Goal: Information Seeking & Learning: Learn about a topic

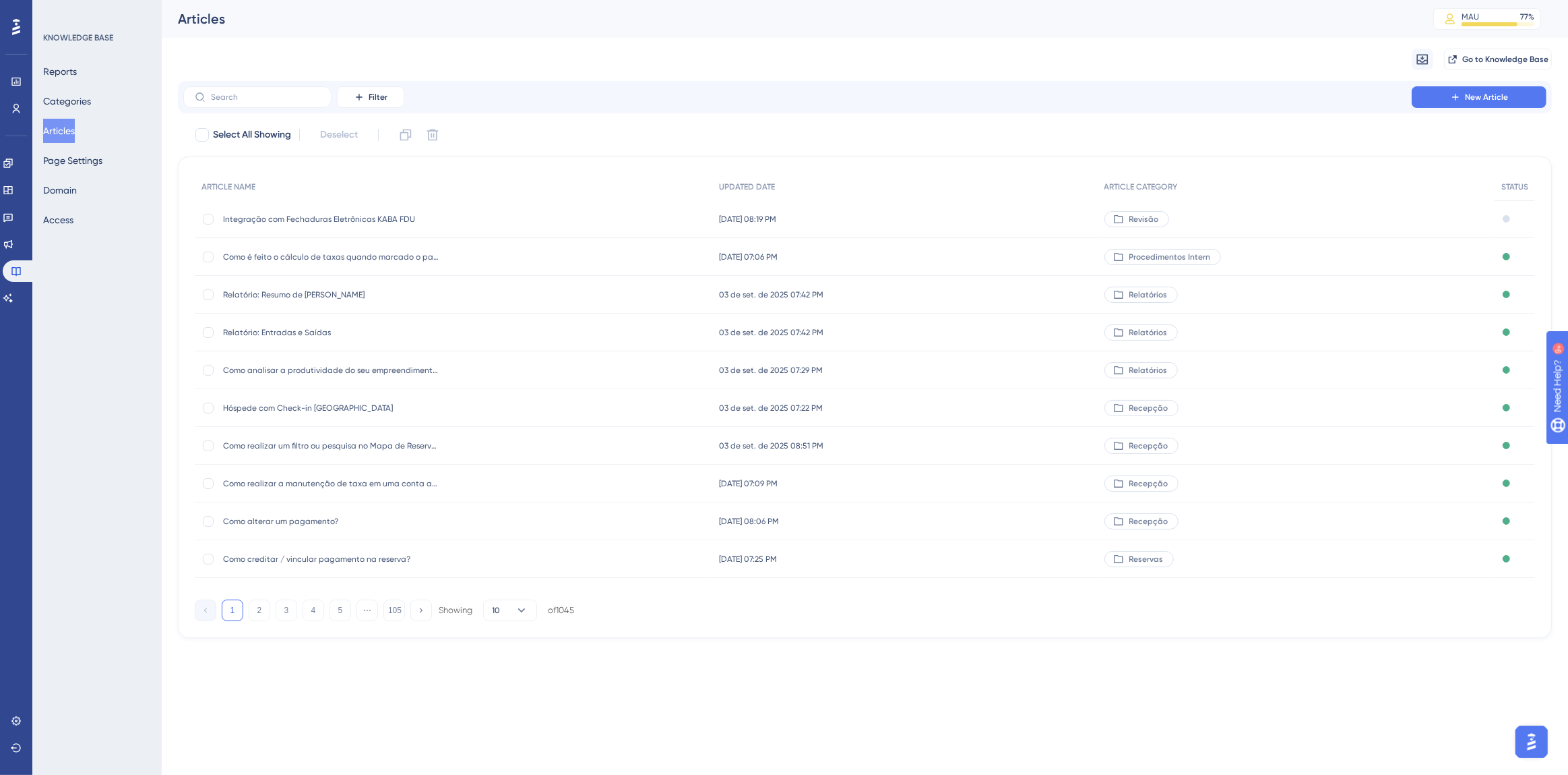
click at [316, 220] on span "Integração com Fechaduras Eletrônicas KABA FDU" at bounding box center [331, 219] width 216 height 11
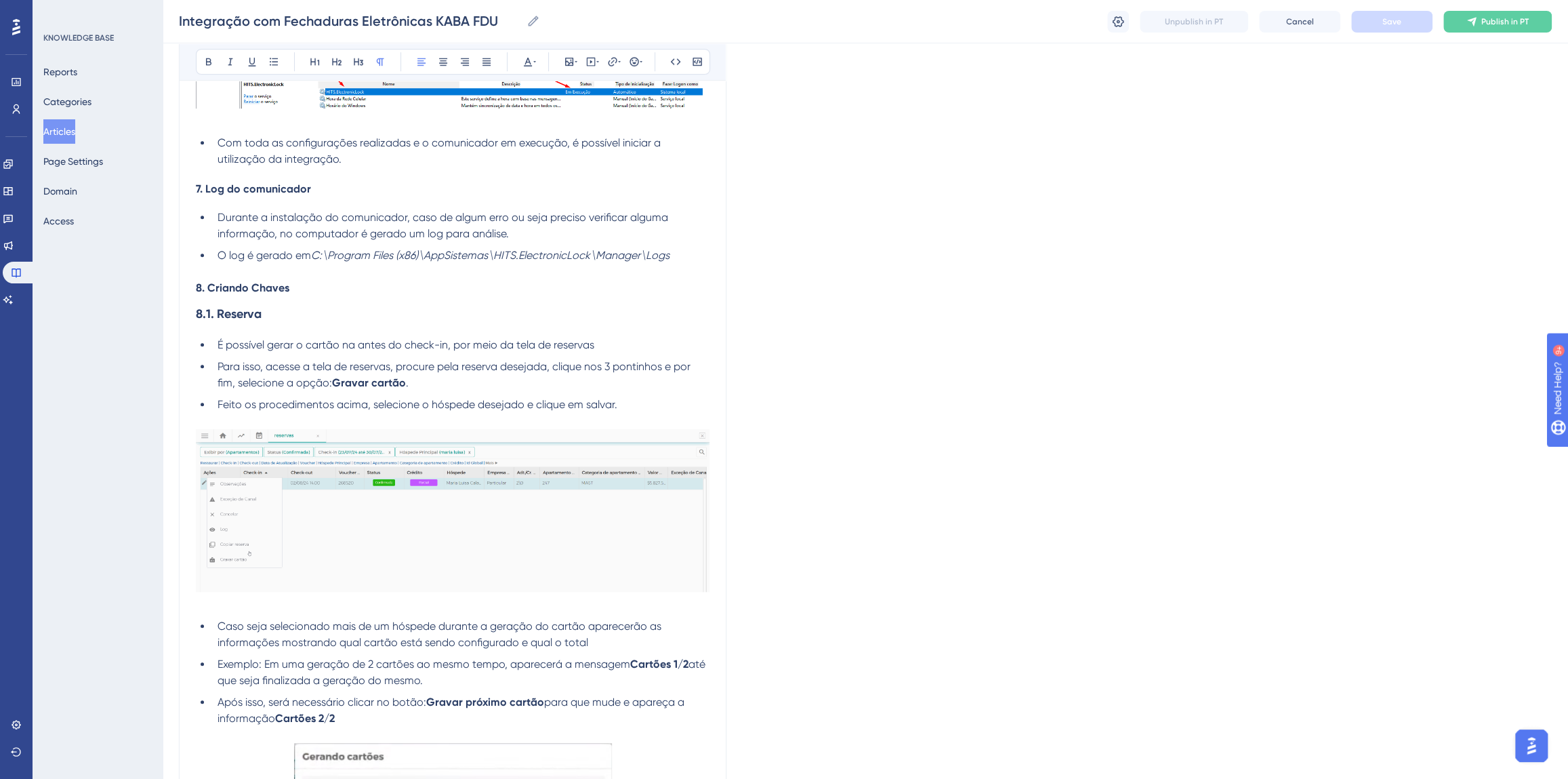
scroll to position [5174, 0]
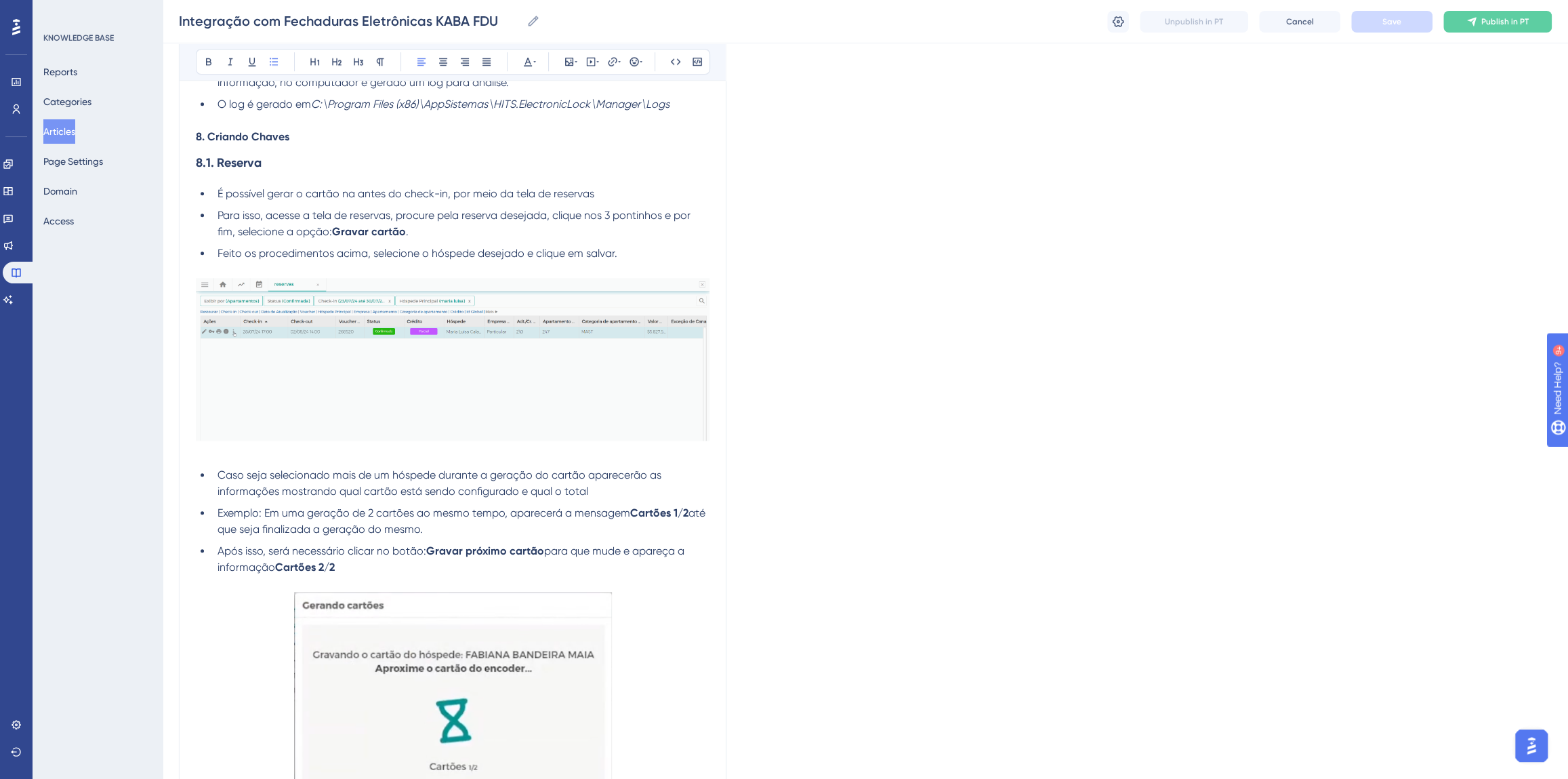
click at [355, 192] on span "É possível gerar o cartão na antes do check-in, por meio da tela de reservas" at bounding box center [406, 193] width 377 height 13
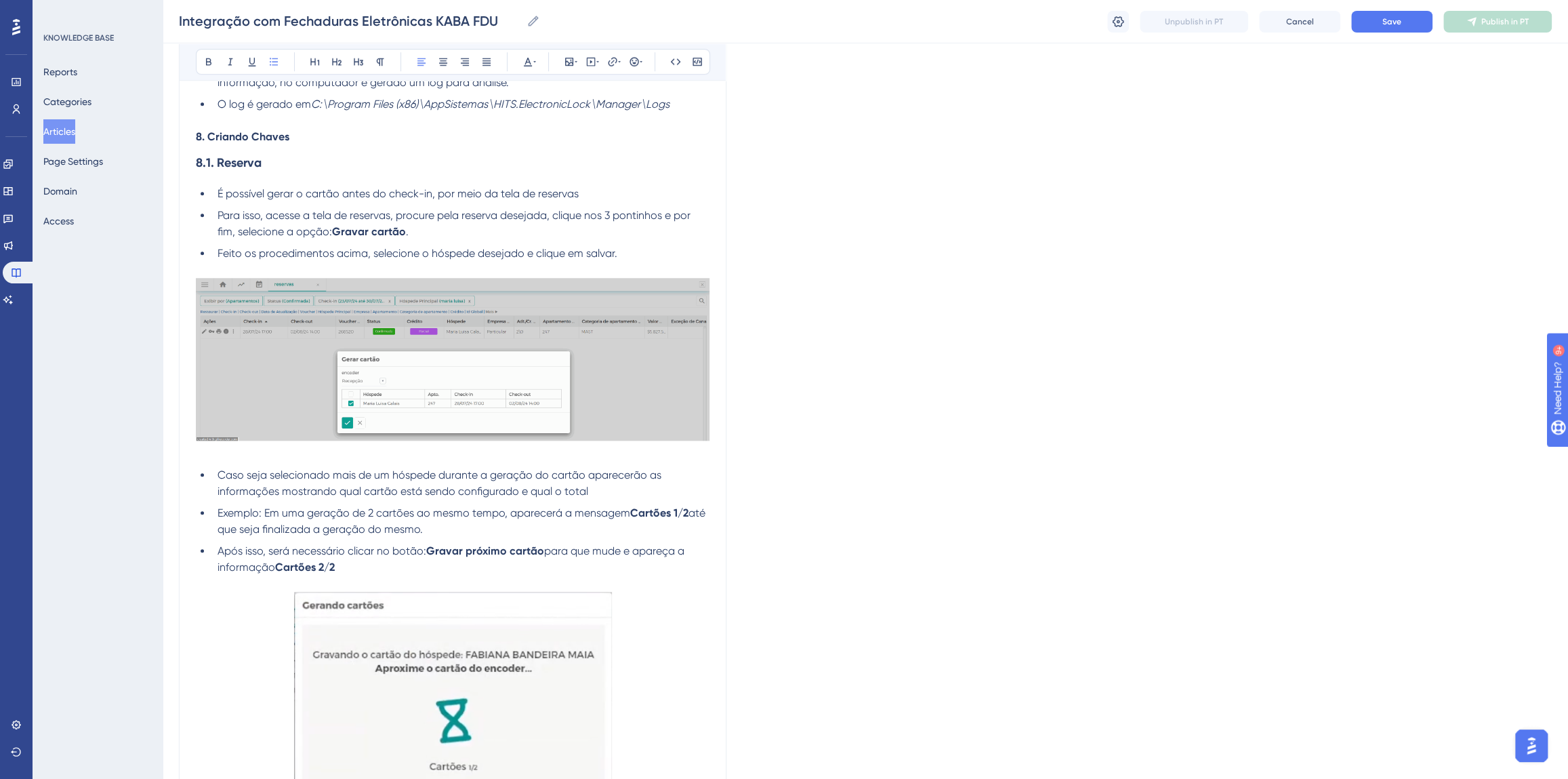
click at [1382, 26] on span "Save" at bounding box center [1391, 21] width 19 height 11
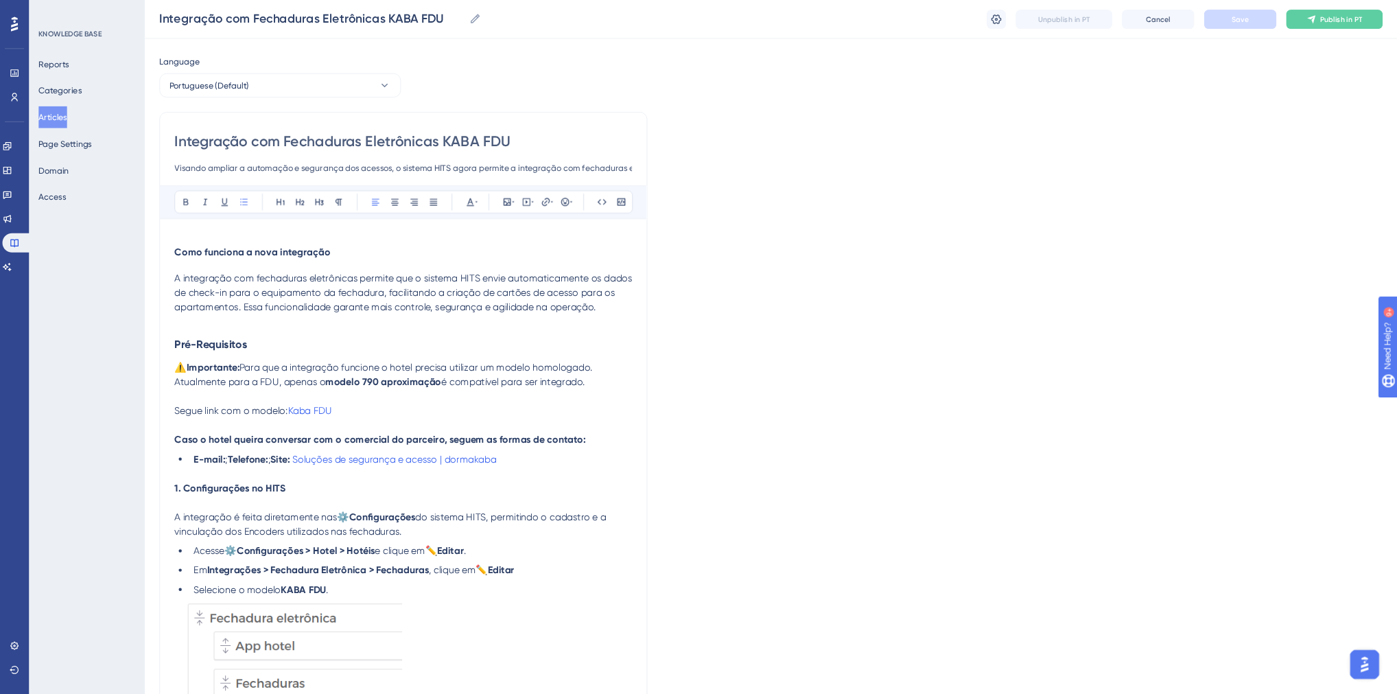
scroll to position [0, 0]
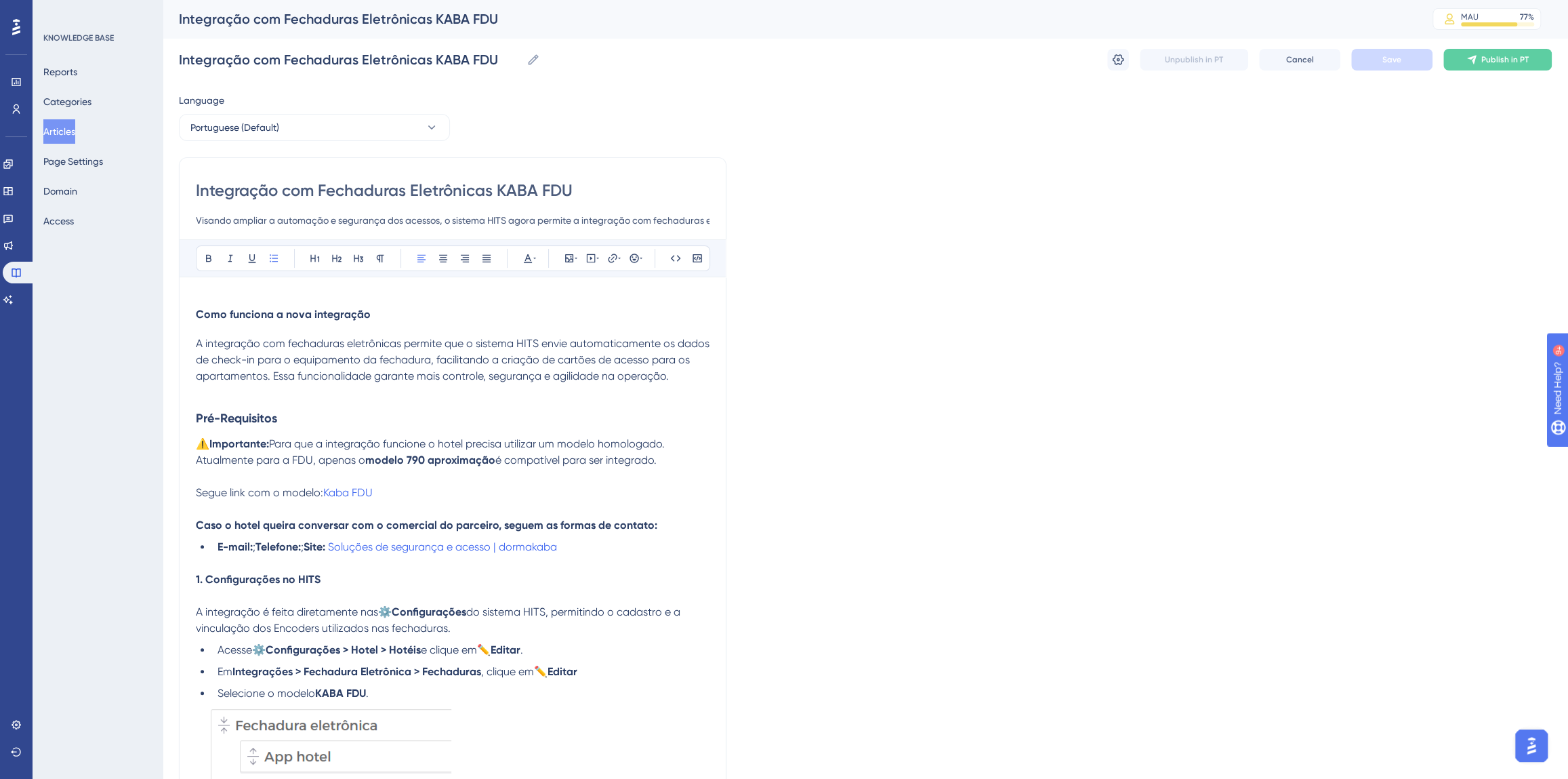
drag, startPoint x: 497, startPoint y: 193, endPoint x: 569, endPoint y: 187, distance: 72.2
click at [569, 187] on input "Integração com Fechaduras Eletrônicas KABA FDU" at bounding box center [452, 191] width 513 height 22
click at [513, 196] on input "Integração com Fechaduras Eletrônicas KABA FDU" at bounding box center [452, 191] width 513 height 22
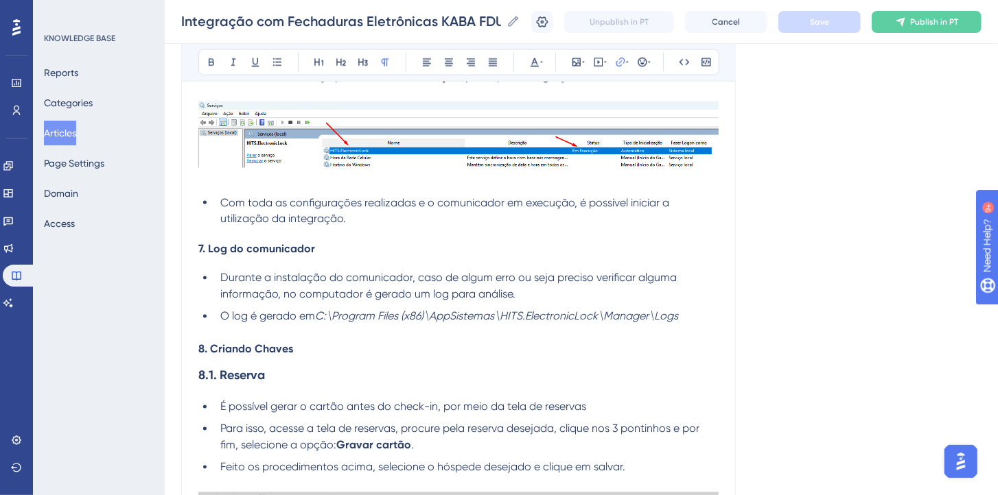
scroll to position [4993, 0]
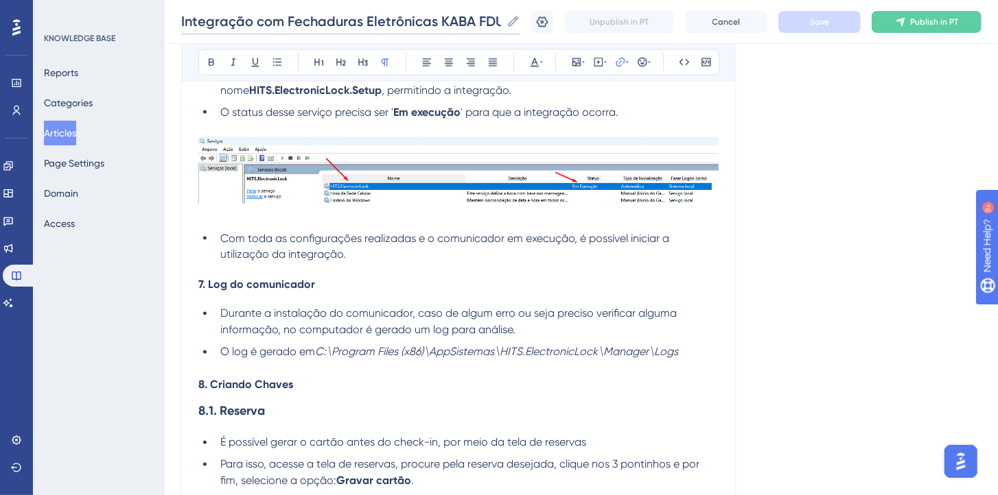
drag, startPoint x: 443, startPoint y: 19, endPoint x: 495, endPoint y: 21, distance: 52.9
click at [495, 21] on input "Integração com Fechaduras Eletrônicas KABA FDU" at bounding box center [341, 21] width 320 height 19
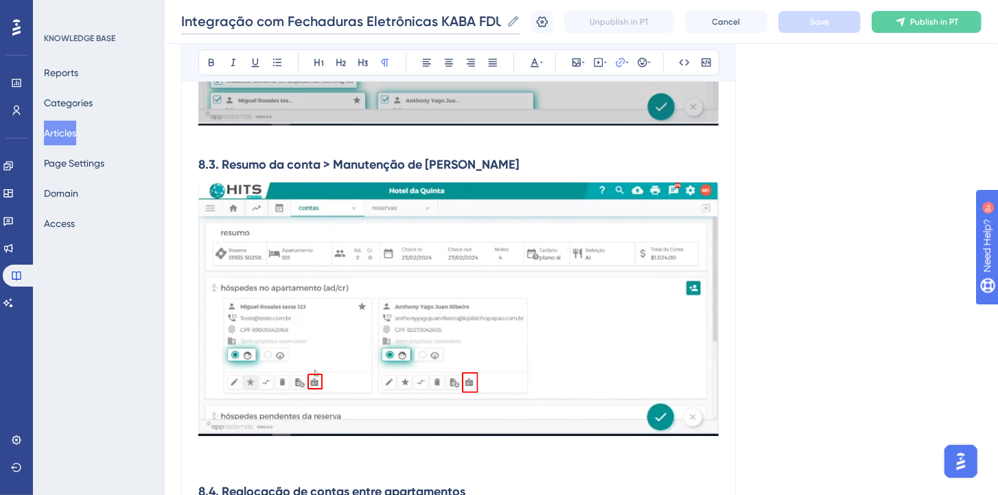
scroll to position [6640, 0]
